Goal: Information Seeking & Learning: Understand process/instructions

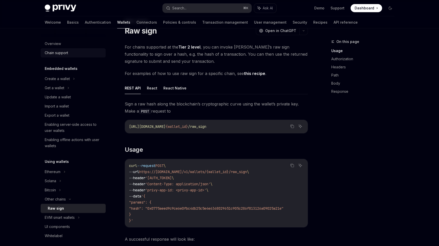
click at [65, 49] on link "Chain support" at bounding box center [73, 52] width 65 height 9
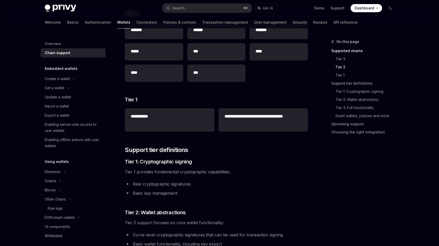
scroll to position [263, 0]
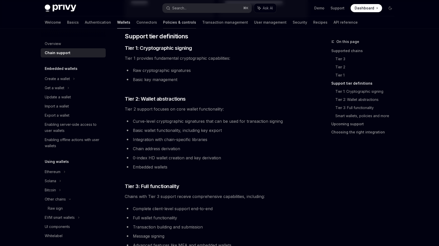
click at [163, 20] on link "Policies & controls" at bounding box center [179, 22] width 33 height 12
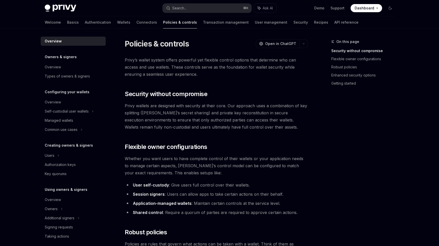
type textarea "*"
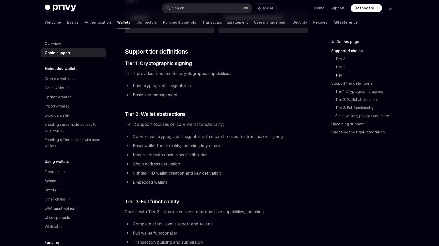
scroll to position [251, 0]
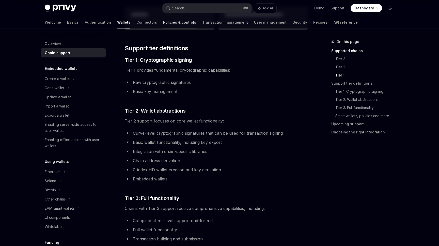
click at [163, 22] on link "Policies & controls" at bounding box center [179, 22] width 33 height 12
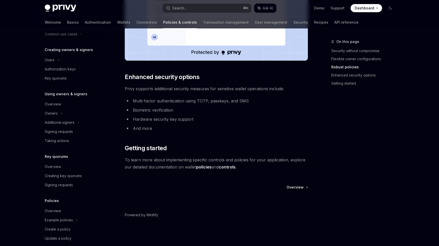
scroll to position [112, 0]
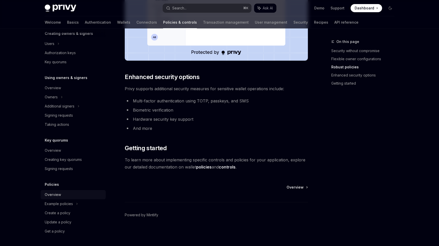
click at [51, 193] on div "Overview" at bounding box center [53, 194] width 16 height 6
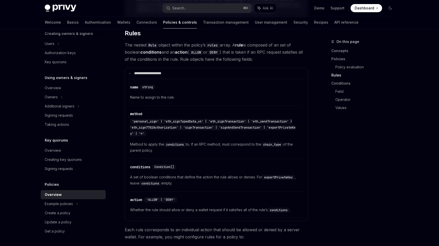
scroll to position [791, 0]
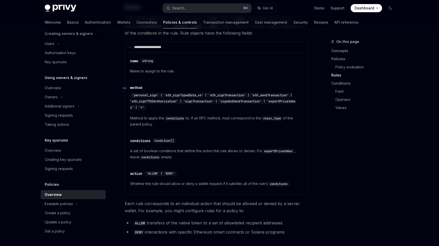
click at [141, 93] on span "'personal_sign' | 'eth_signTypedData_v4' | 'eth_signTransaction' | 'eth_sendTra…" at bounding box center [212, 101] width 165 height 16
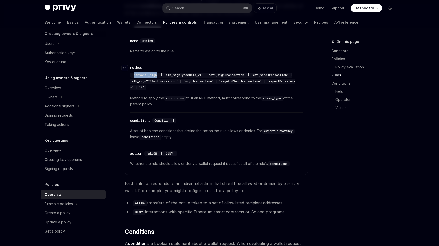
scroll to position [814, 0]
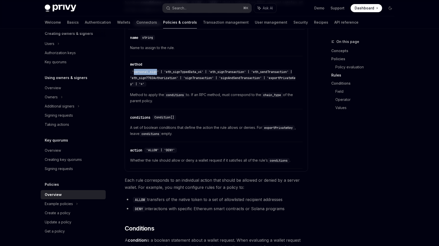
drag, startPoint x: 131, startPoint y: 79, endPoint x: 176, endPoint y: 85, distance: 44.6
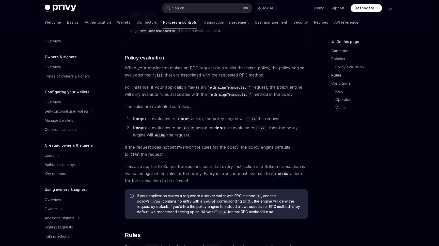
scroll to position [0, 0]
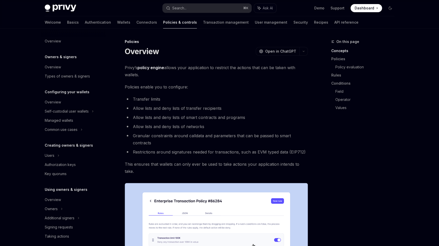
drag, startPoint x: 291, startPoint y: 145, endPoint x: 297, endPoint y: 146, distance: 6.5
click at [297, 148] on li "Restrictions around signatures needed for transactions, such as EVM typed data …" at bounding box center [216, 151] width 183 height 7
drag, startPoint x: 293, startPoint y: 145, endPoint x: 302, endPoint y: 146, distance: 8.5
click at [302, 148] on li "Restrictions around signatures needed for transactions, such as EVM typed data …" at bounding box center [216, 151] width 183 height 7
copy li "EIP712"
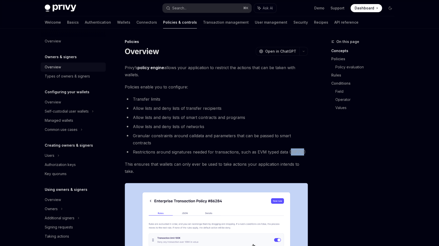
click at [56, 67] on div "Overview" at bounding box center [53, 67] width 16 height 6
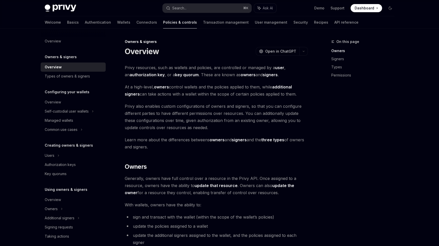
click at [139, 72] on strong "authorization key" at bounding box center [146, 74] width 35 height 5
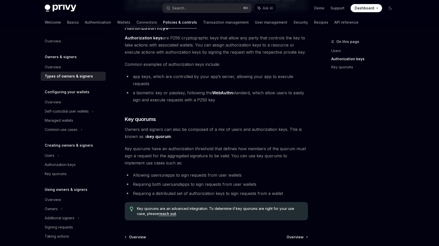
scroll to position [151, 0]
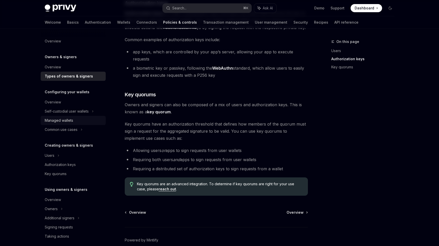
click at [74, 120] on div "Managed wallets" at bounding box center [74, 120] width 58 height 6
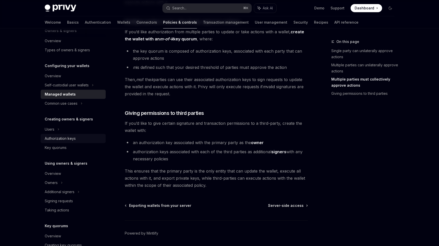
scroll to position [33, 0]
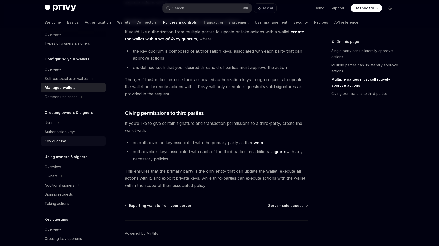
click at [64, 139] on div "Key quorums" at bounding box center [56, 141] width 22 height 6
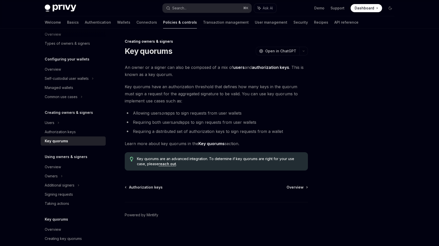
click at [211, 142] on strong "Key quorums" at bounding box center [211, 143] width 26 height 5
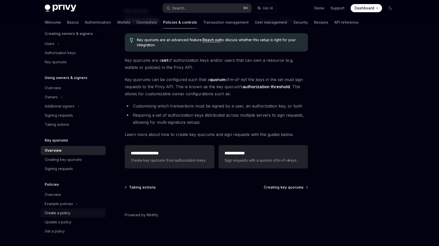
scroll to position [28, 0]
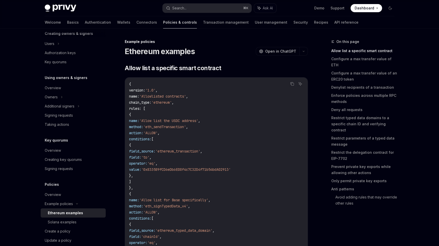
click at [163, 24] on link "Policies & controls" at bounding box center [180, 22] width 34 height 12
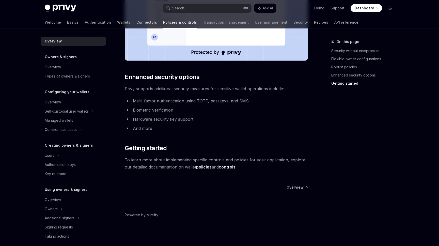
click at [136, 23] on link "Connectors" at bounding box center [146, 22] width 21 height 12
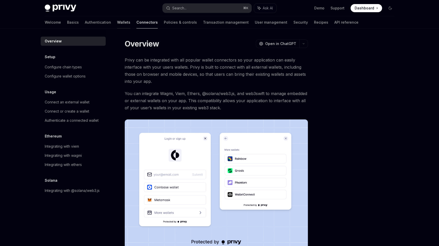
scroll to position [3, 0]
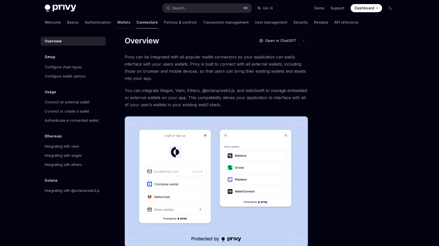
click at [117, 23] on link "Wallets" at bounding box center [123, 22] width 13 height 12
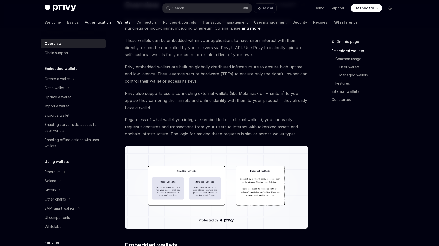
click at [85, 23] on link "Authentication" at bounding box center [98, 22] width 26 height 12
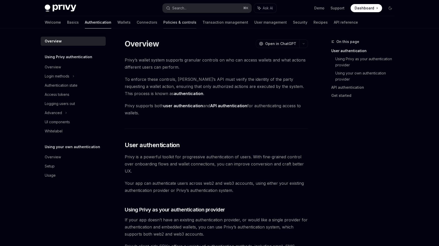
click at [163, 25] on link "Policies & controls" at bounding box center [179, 22] width 33 height 12
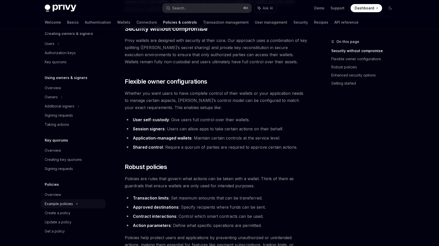
scroll to position [69, 0]
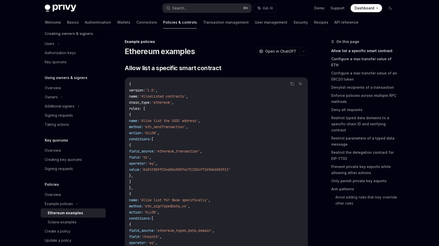
click at [372, 59] on link "Configure a max transfer value of ETH" at bounding box center [364, 62] width 67 height 14
click at [117, 21] on link "Wallets" at bounding box center [123, 22] width 13 height 12
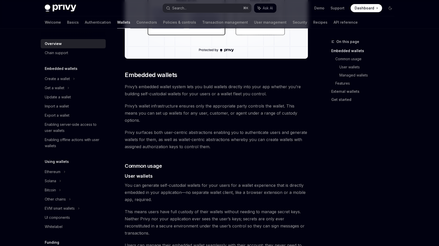
scroll to position [220, 0]
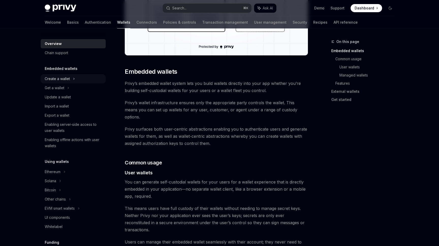
click at [65, 80] on div "Create a wallet" at bounding box center [57, 79] width 25 height 6
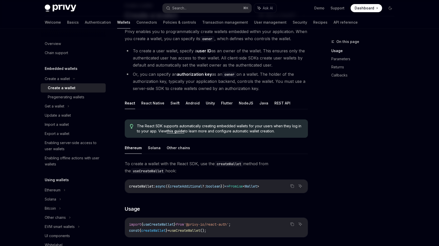
scroll to position [112, 0]
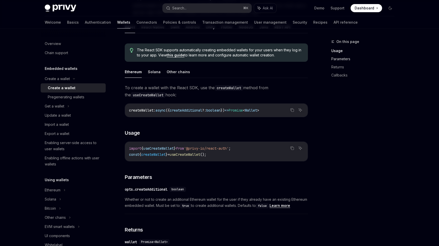
click at [336, 59] on link "Parameters" at bounding box center [364, 59] width 67 height 8
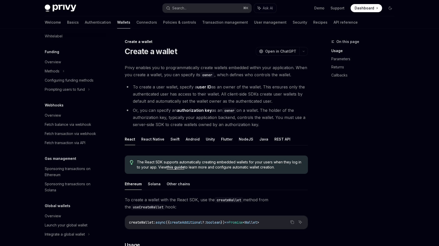
scroll to position [212, 0]
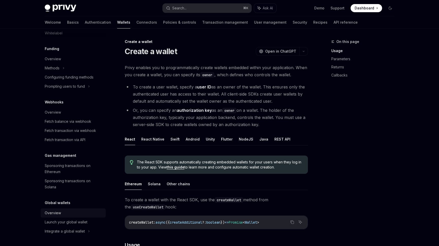
click at [62, 212] on div "Overview" at bounding box center [74, 213] width 58 height 6
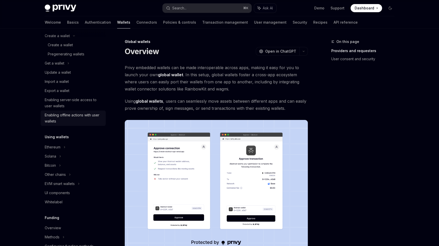
scroll to position [53, 0]
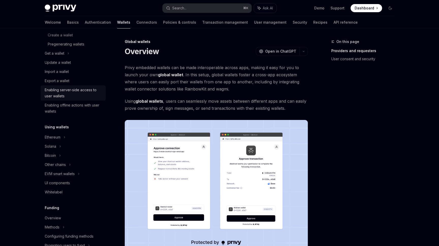
click at [58, 90] on div "Enabling server-side access to user wallets" at bounding box center [74, 93] width 58 height 12
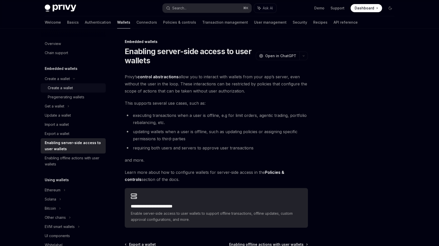
click at [59, 86] on div "Create a wallet" at bounding box center [60, 88] width 25 height 6
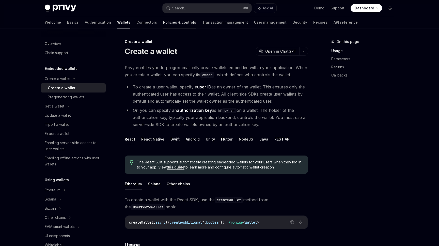
click at [163, 20] on link "Policies & controls" at bounding box center [179, 22] width 33 height 12
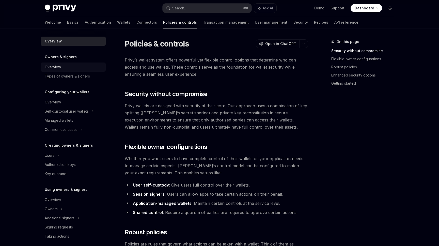
click at [62, 68] on div "Overview" at bounding box center [74, 67] width 58 height 6
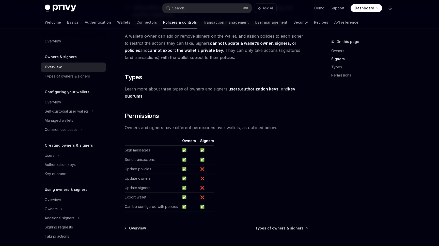
scroll to position [396, 0]
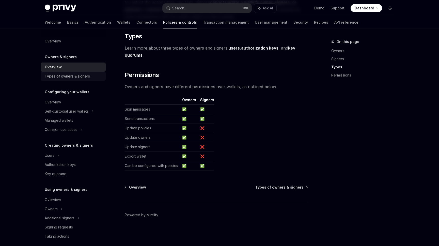
click at [64, 76] on div "Types of owners & signers" at bounding box center [67, 76] width 45 height 6
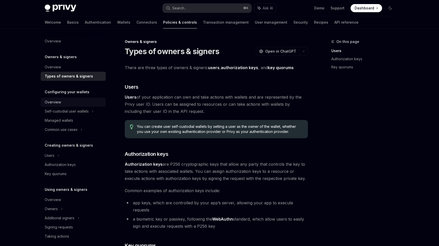
click at [61, 101] on div "Overview" at bounding box center [74, 102] width 58 height 6
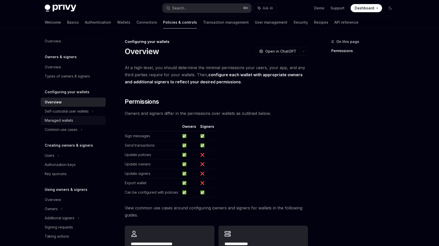
click at [63, 119] on div "Managed wallets" at bounding box center [59, 120] width 28 height 6
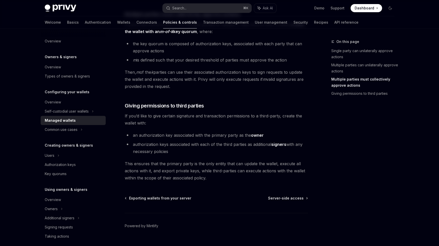
scroll to position [219, 0]
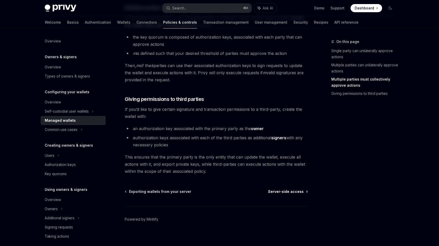
click at [290, 190] on span "Server-side access" at bounding box center [286, 191] width 36 height 5
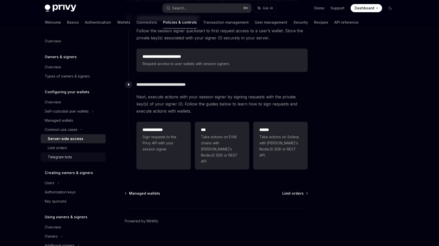
scroll to position [35, 0]
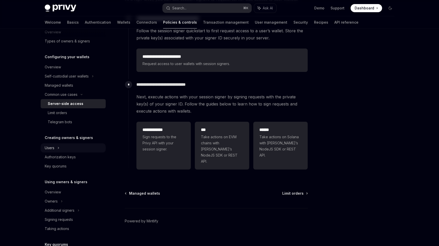
click at [69, 144] on div "Users" at bounding box center [73, 147] width 65 height 9
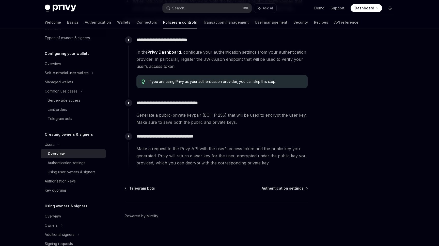
scroll to position [158, 0]
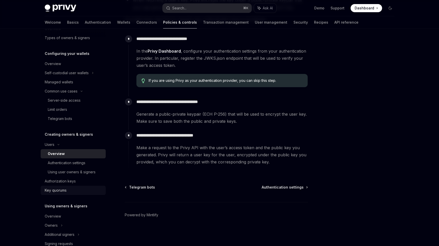
click at [66, 190] on div "Key quorums" at bounding box center [56, 190] width 22 height 6
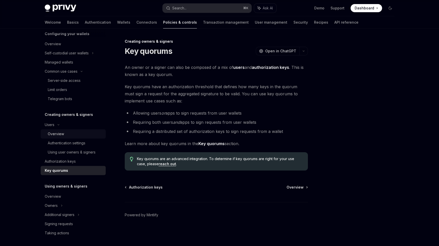
scroll to position [74, 0]
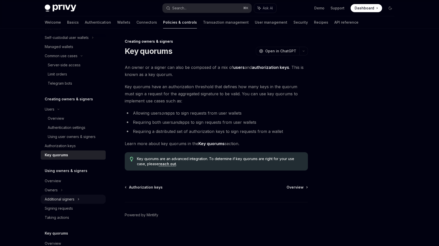
click at [65, 198] on div "Additional signers" at bounding box center [60, 199] width 30 height 6
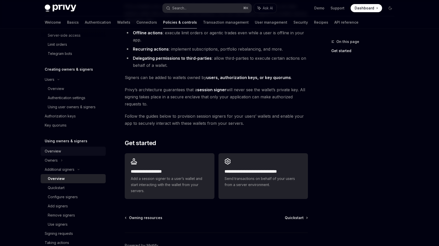
scroll to position [107, 0]
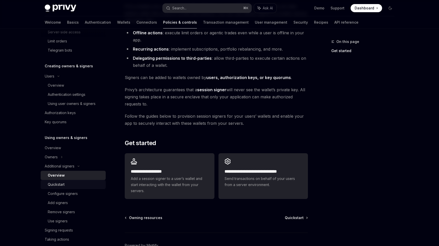
click at [65, 185] on div "Quickstart" at bounding box center [75, 184] width 55 height 6
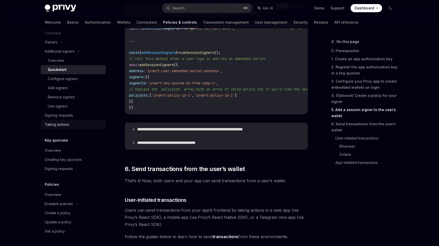
scroll to position [879, 0]
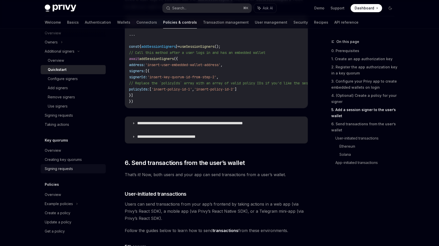
click at [72, 169] on div "Signing requests" at bounding box center [59, 168] width 28 height 6
type textarea "*"
